Goal: Register for event/course

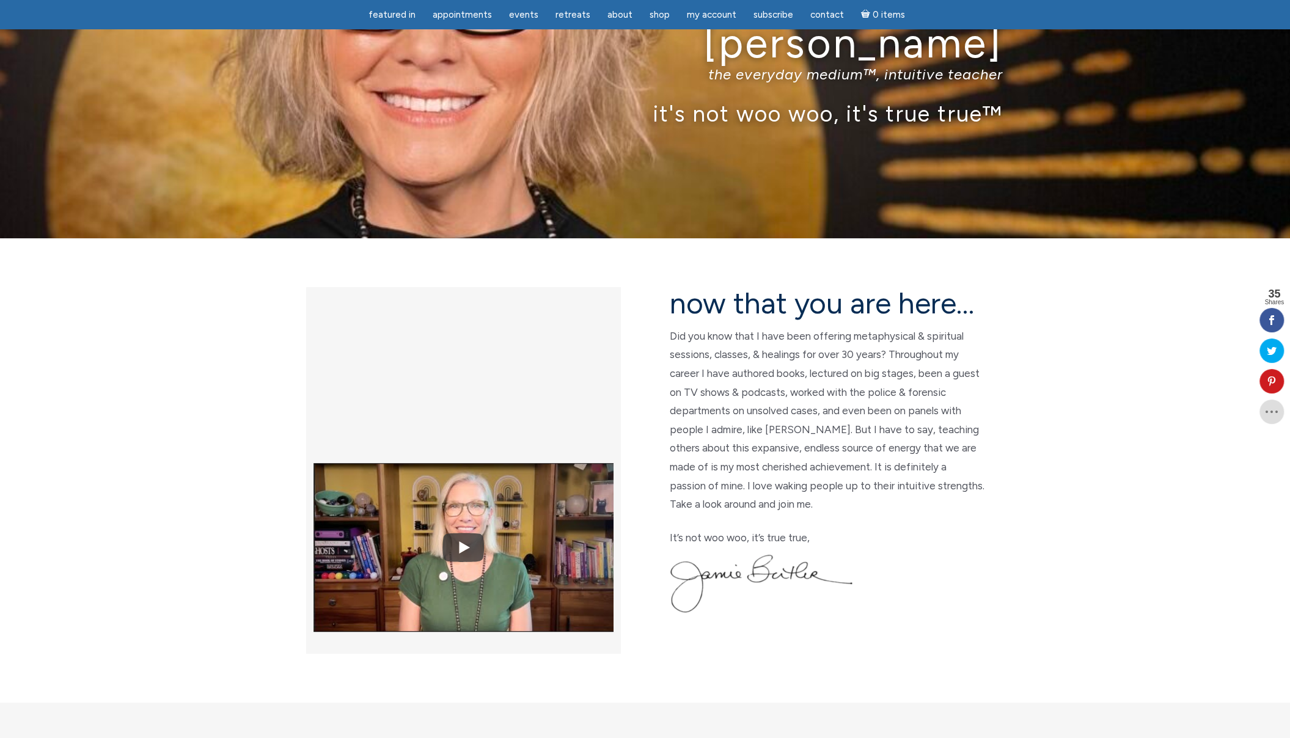
scroll to position [61, 0]
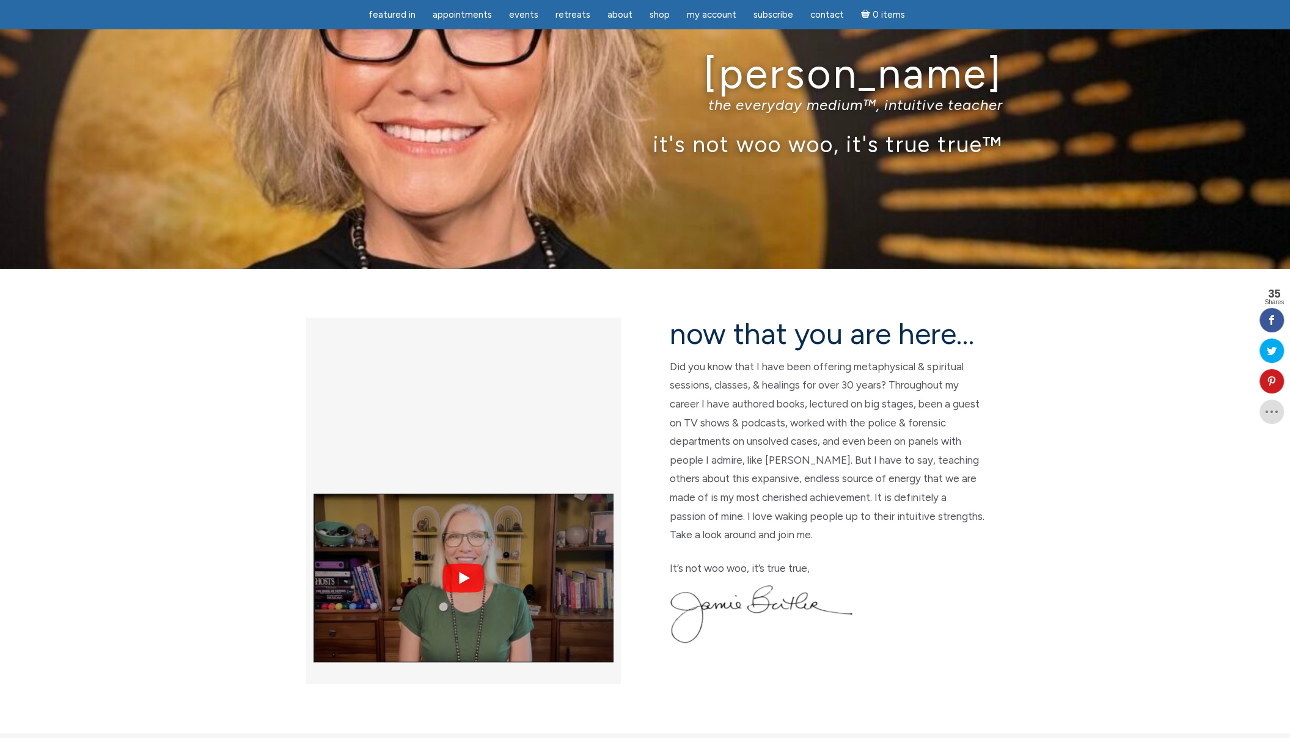
click at [466, 466] on img at bounding box center [463, 578] width 300 height 225
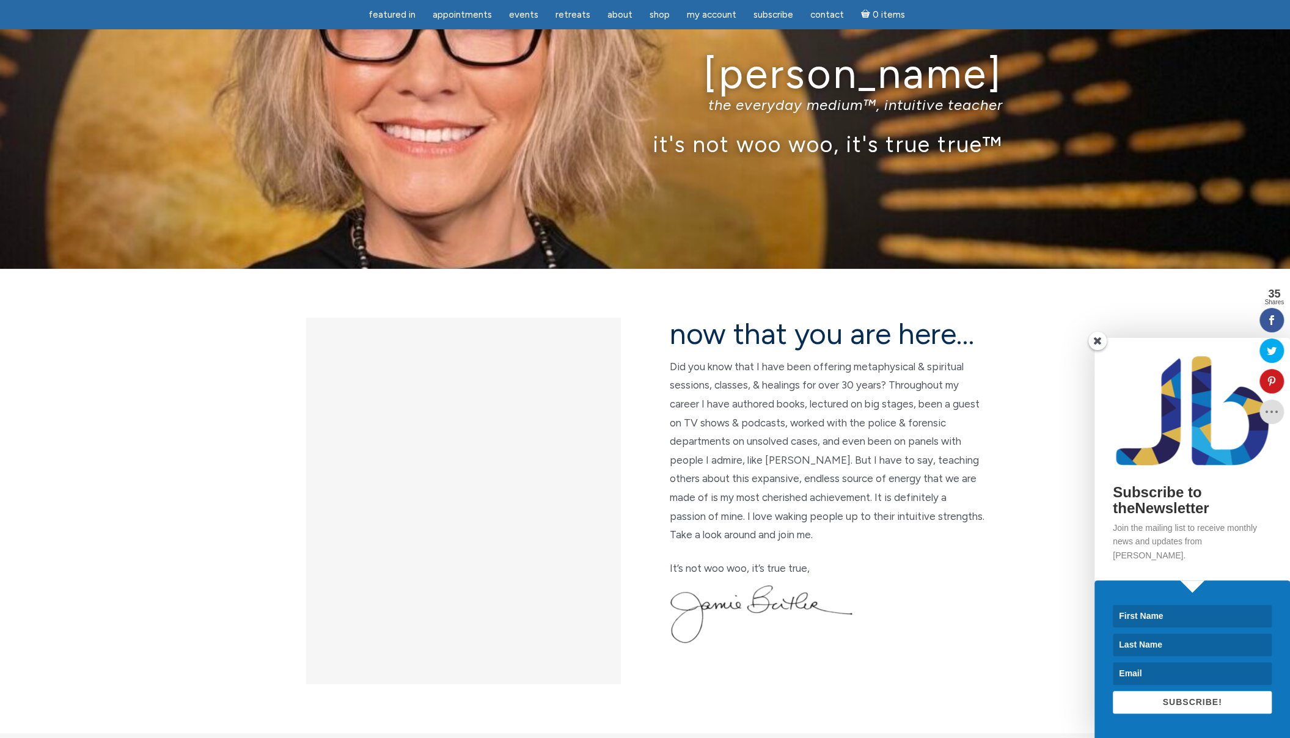
click at [1095, 350] on span at bounding box center [1097, 341] width 18 height 18
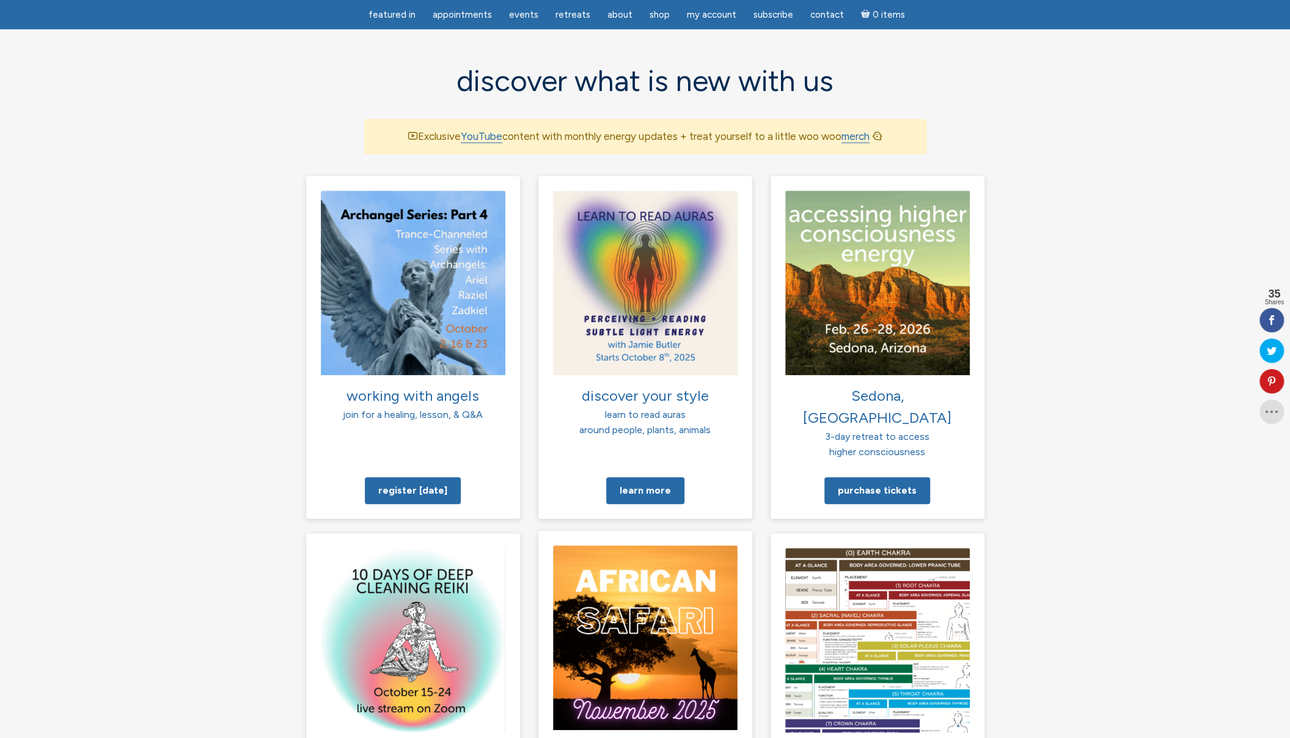
scroll to position [794, 0]
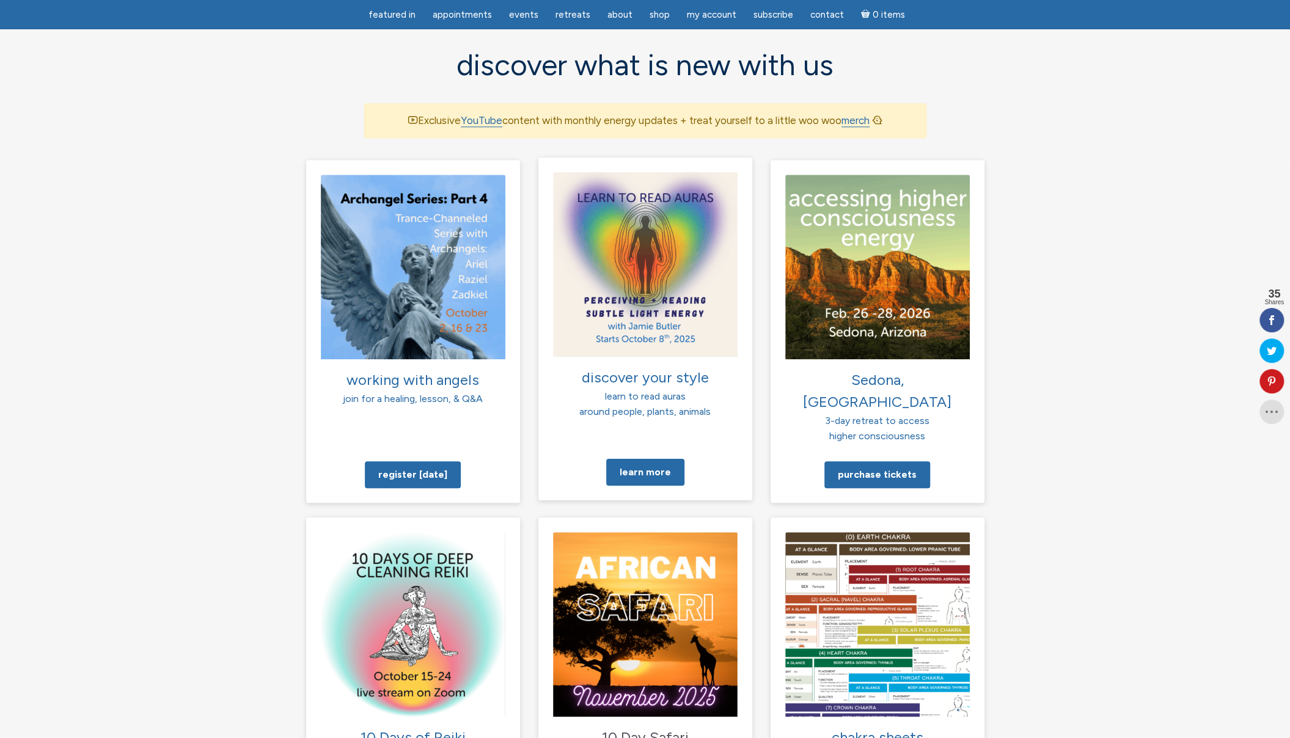
click at [649, 456] on div "Learn more" at bounding box center [645, 470] width 214 height 29
click at [651, 458] on link "Learn more" at bounding box center [645, 471] width 78 height 27
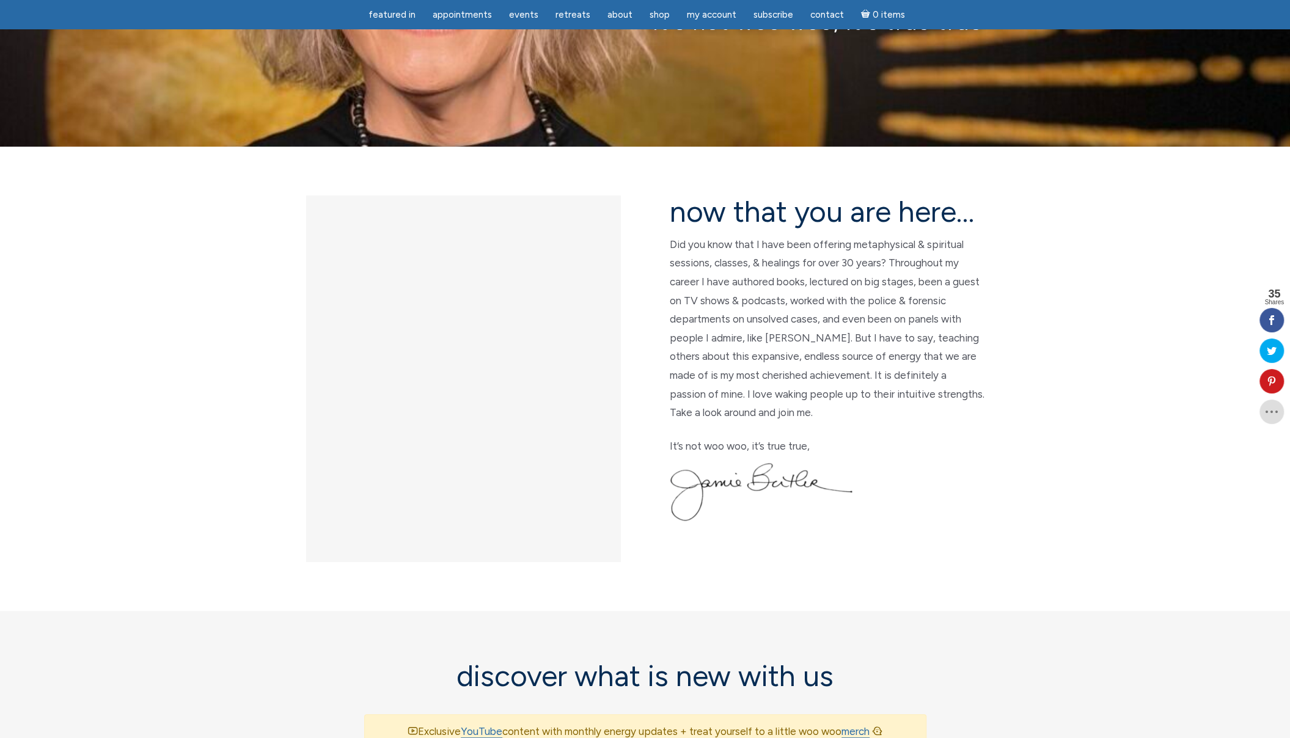
scroll to position [0, 0]
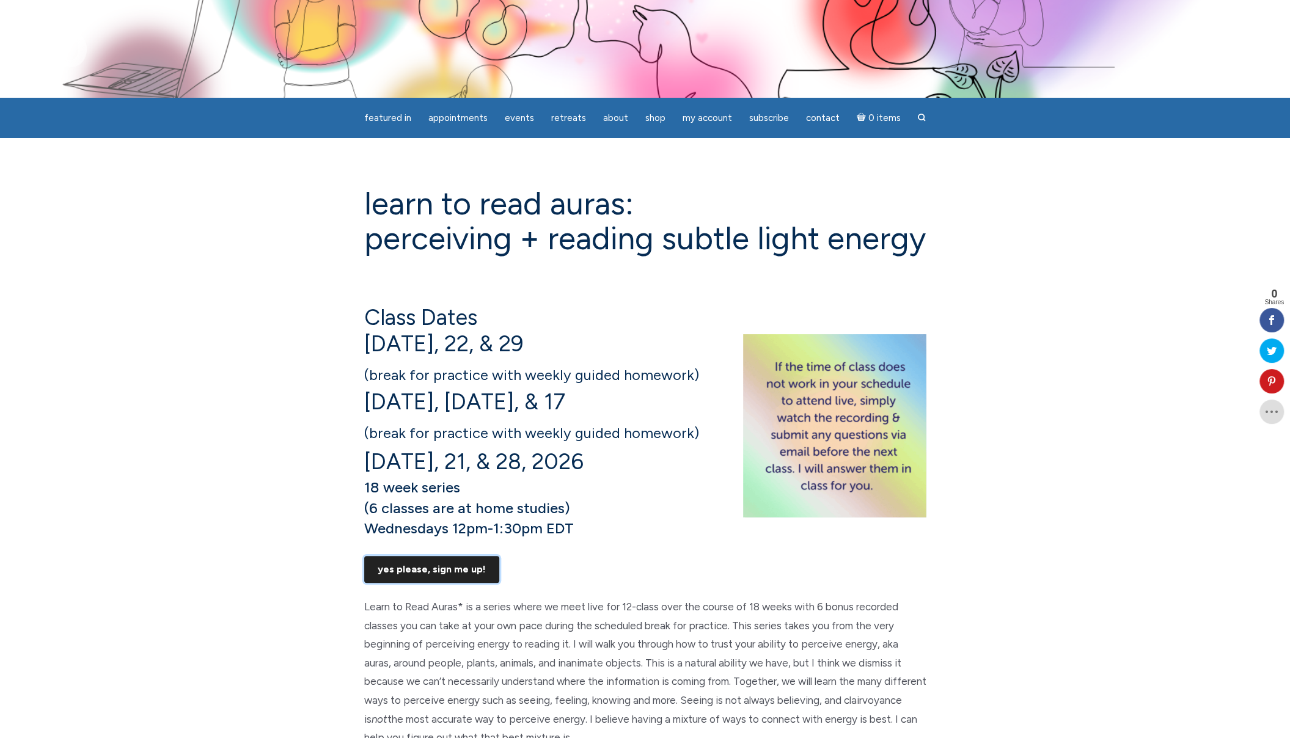
click at [442, 583] on link "Yes Please, Sign Me UP!" at bounding box center [431, 569] width 135 height 27
